Goal: Book appointment/travel/reservation

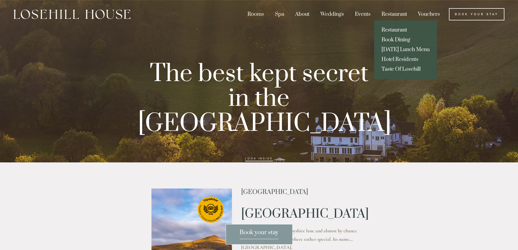
click at [398, 28] on link "Restaurant" at bounding box center [405, 30] width 63 height 10
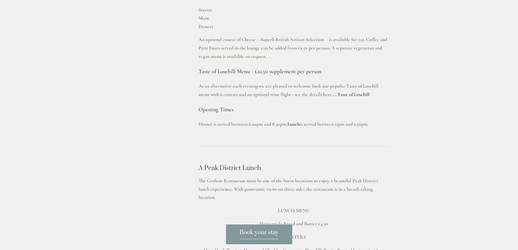
scroll to position [789, 0]
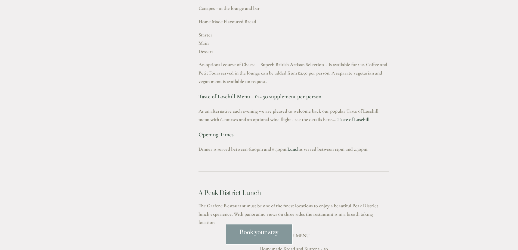
click at [338, 116] on link "Taste of Losehill" at bounding box center [354, 119] width 32 height 6
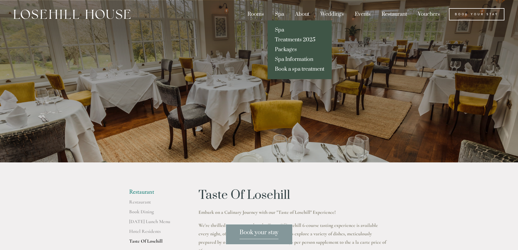
click at [286, 70] on link "Book a spa treatment" at bounding box center [300, 69] width 64 height 10
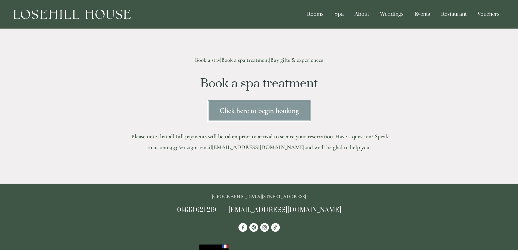
click at [267, 109] on link "Click here to begin booking" at bounding box center [259, 111] width 104 height 22
